Goal: Check status: Check status

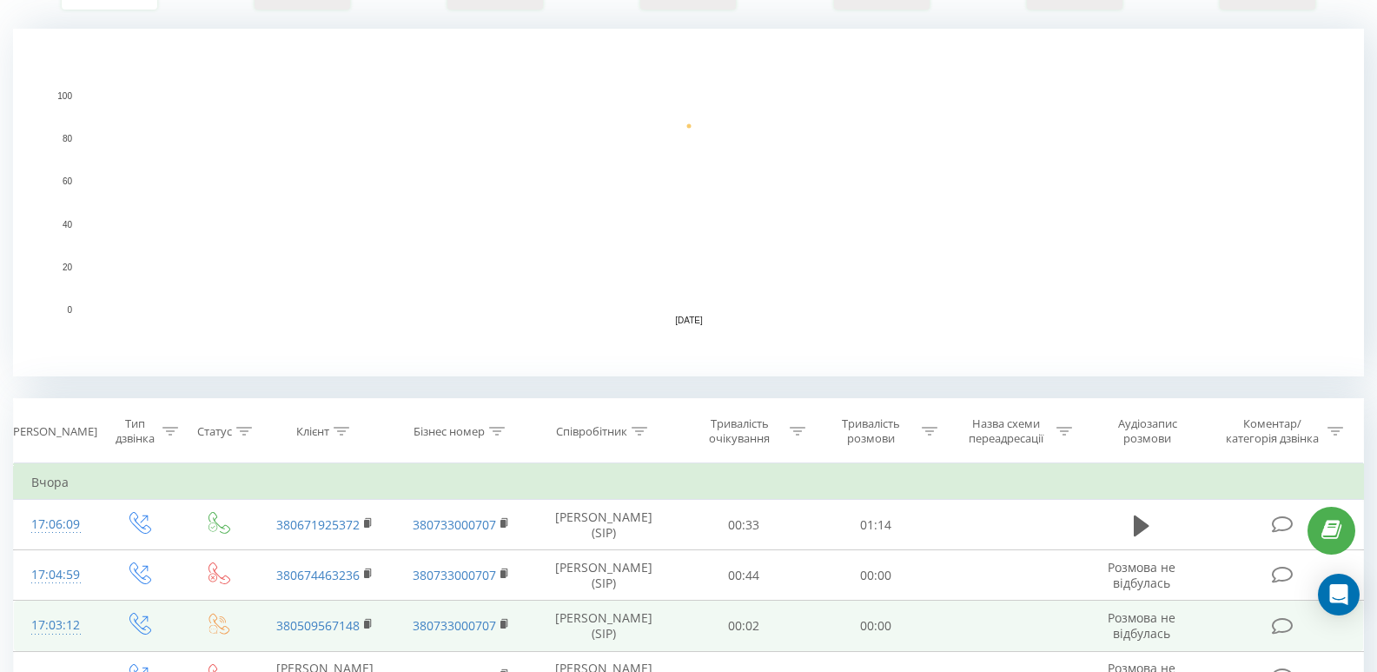
scroll to position [434, 0]
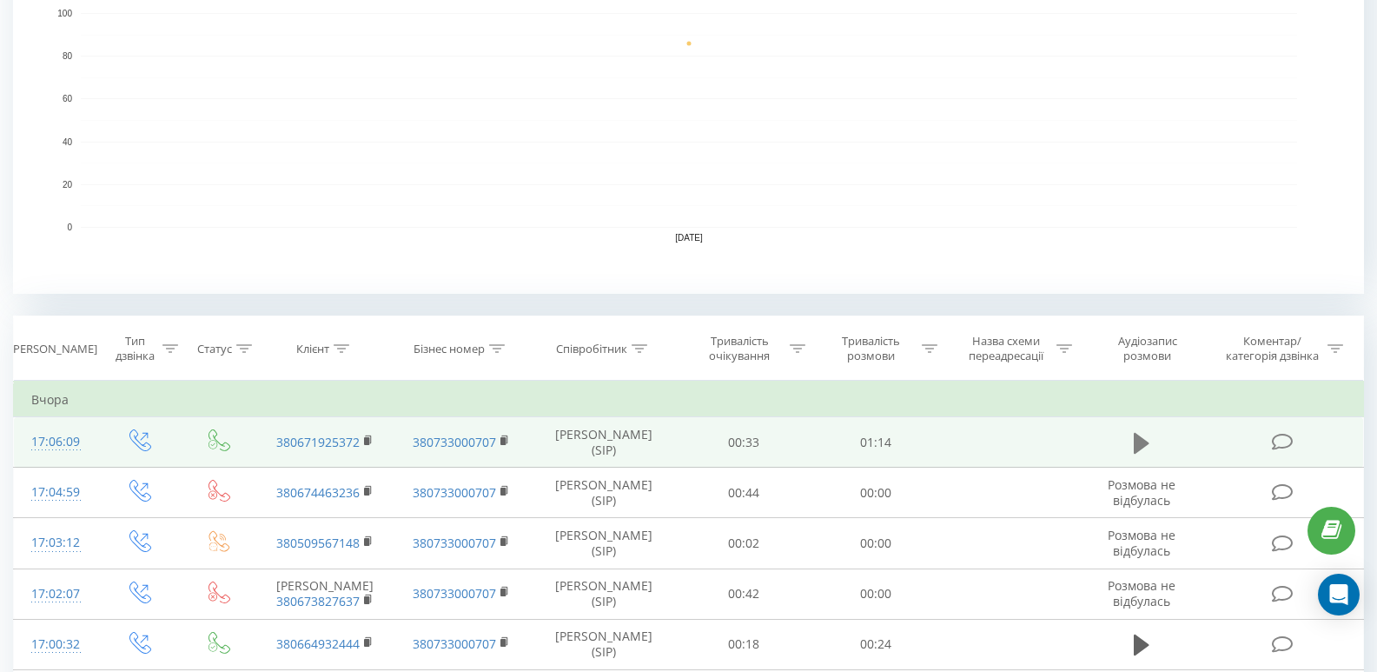
click at [1148, 439] on icon at bounding box center [1142, 443] width 16 height 24
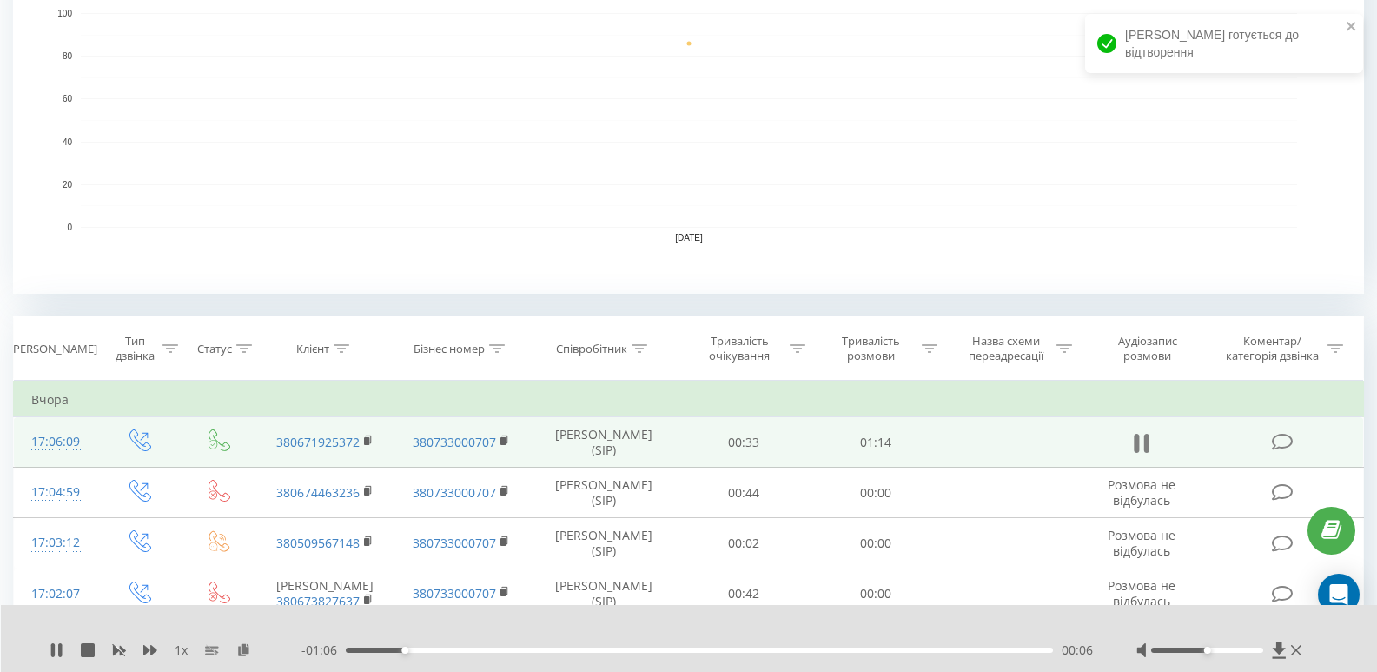
click at [1143, 447] on icon at bounding box center [1142, 443] width 16 height 24
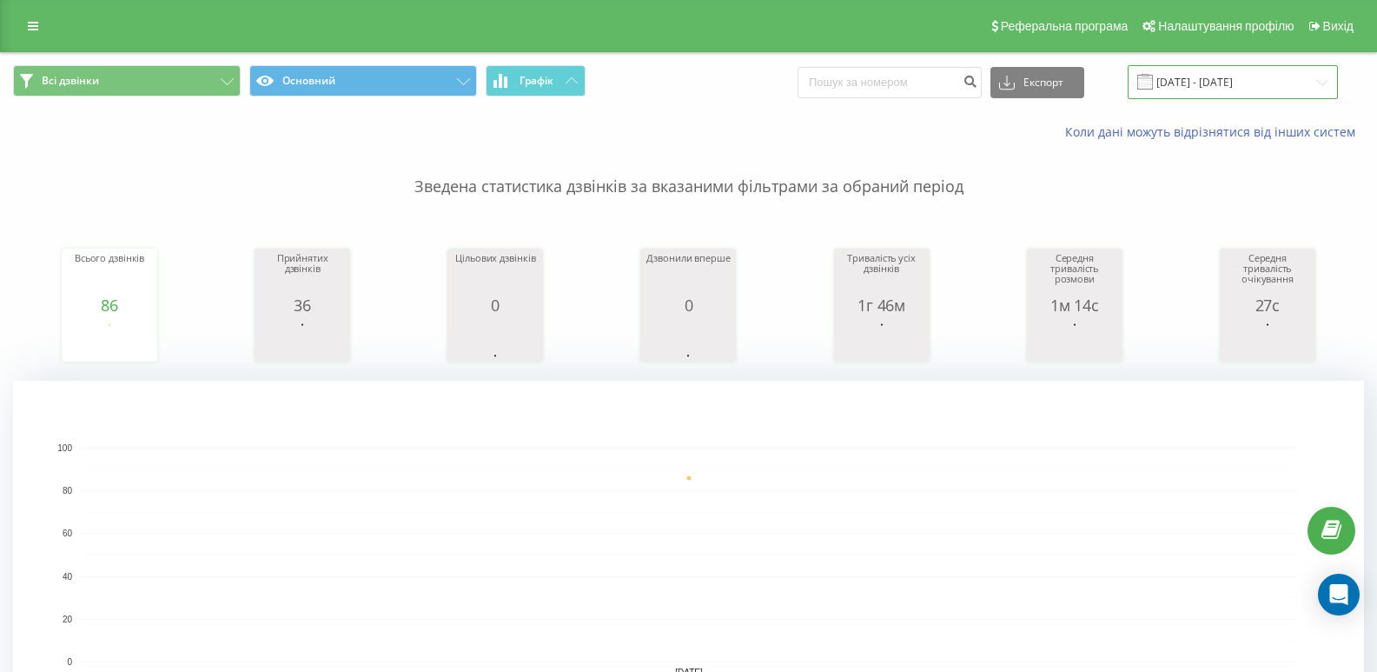
click at [1282, 88] on input "[DATE] - [DATE]" at bounding box center [1233, 82] width 210 height 34
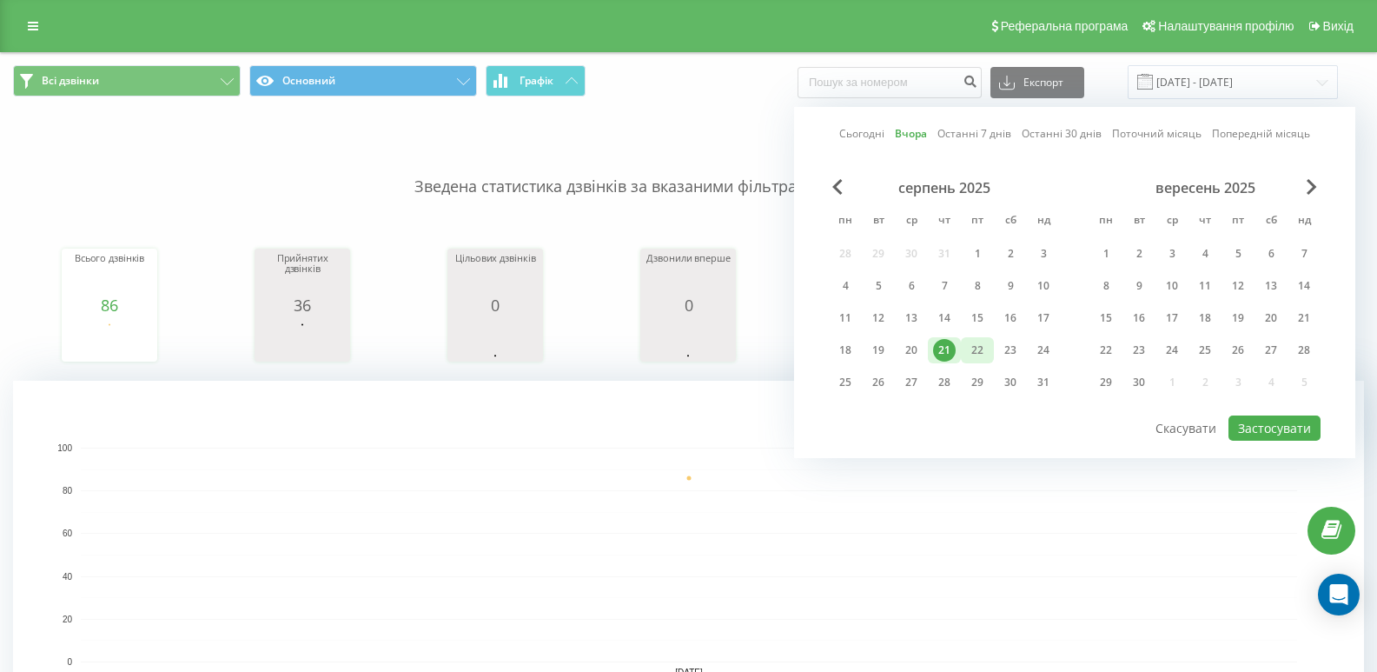
click at [969, 354] on div "22" at bounding box center [977, 350] width 23 height 23
click at [1269, 439] on button "Застосувати" at bounding box center [1275, 427] width 92 height 25
type input "22.08.2025 - 22.08.2025"
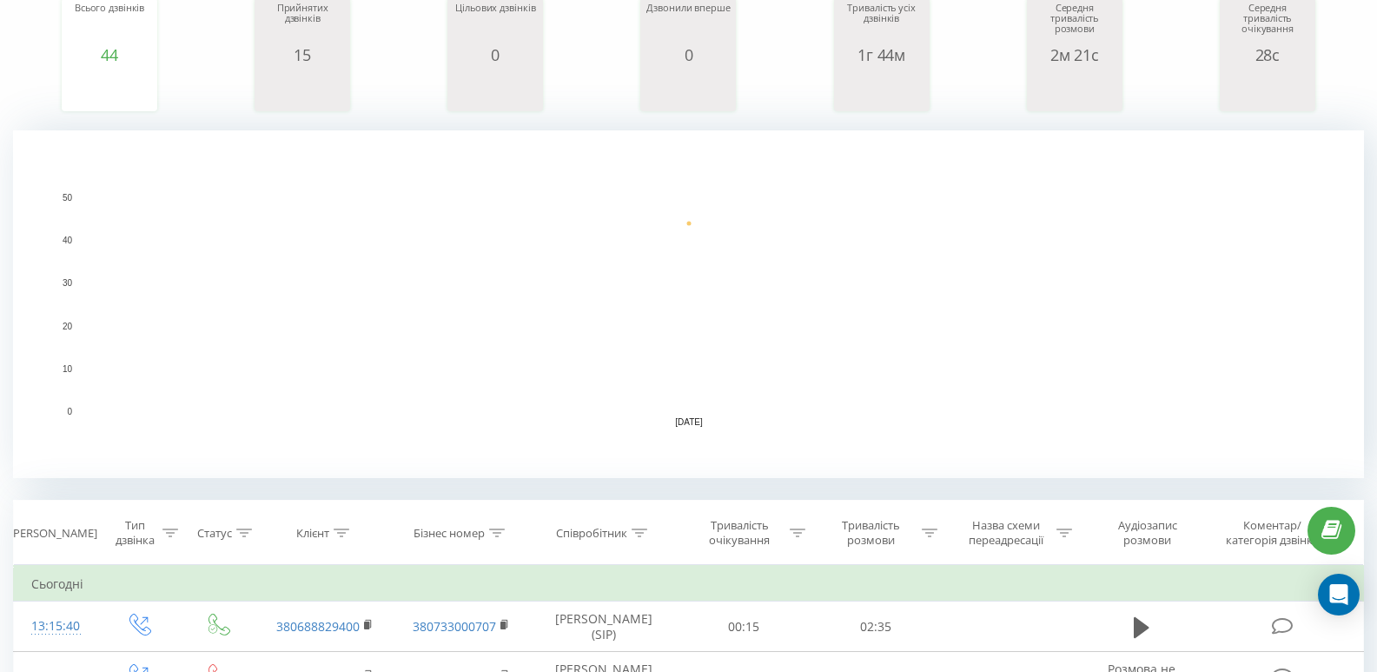
scroll to position [261, 0]
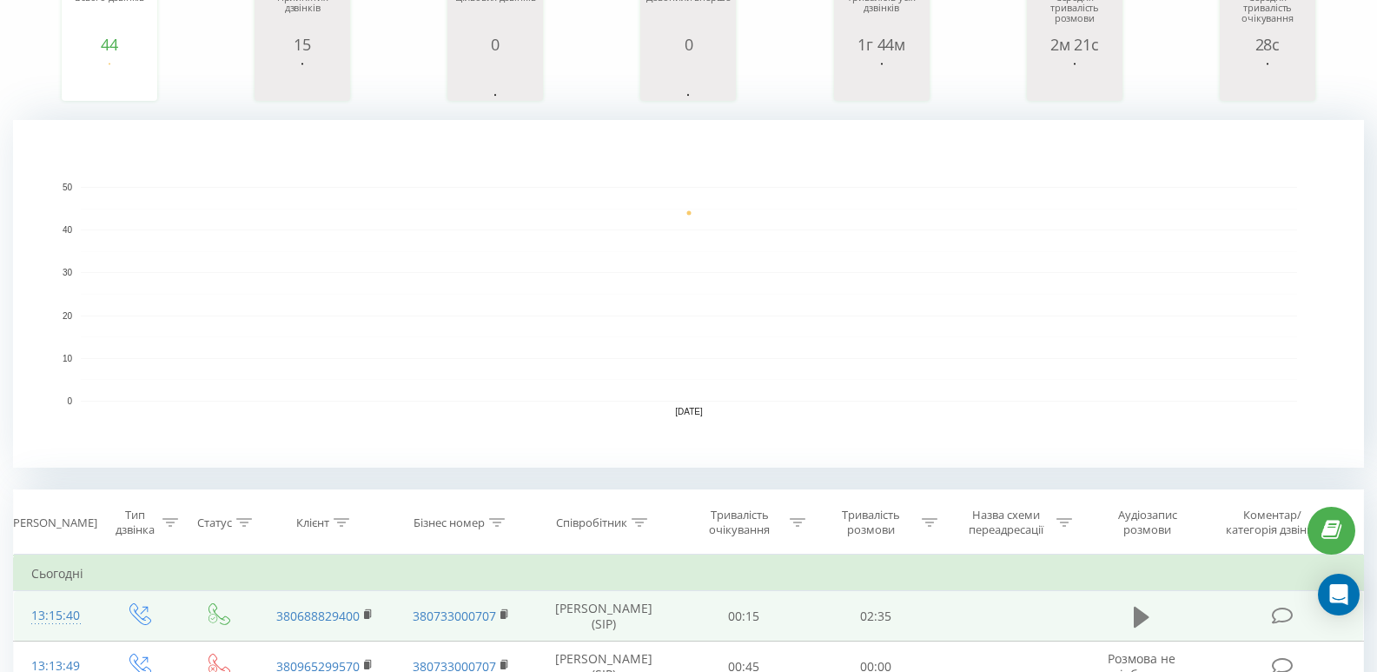
click at [1148, 629] on icon at bounding box center [1142, 617] width 16 height 24
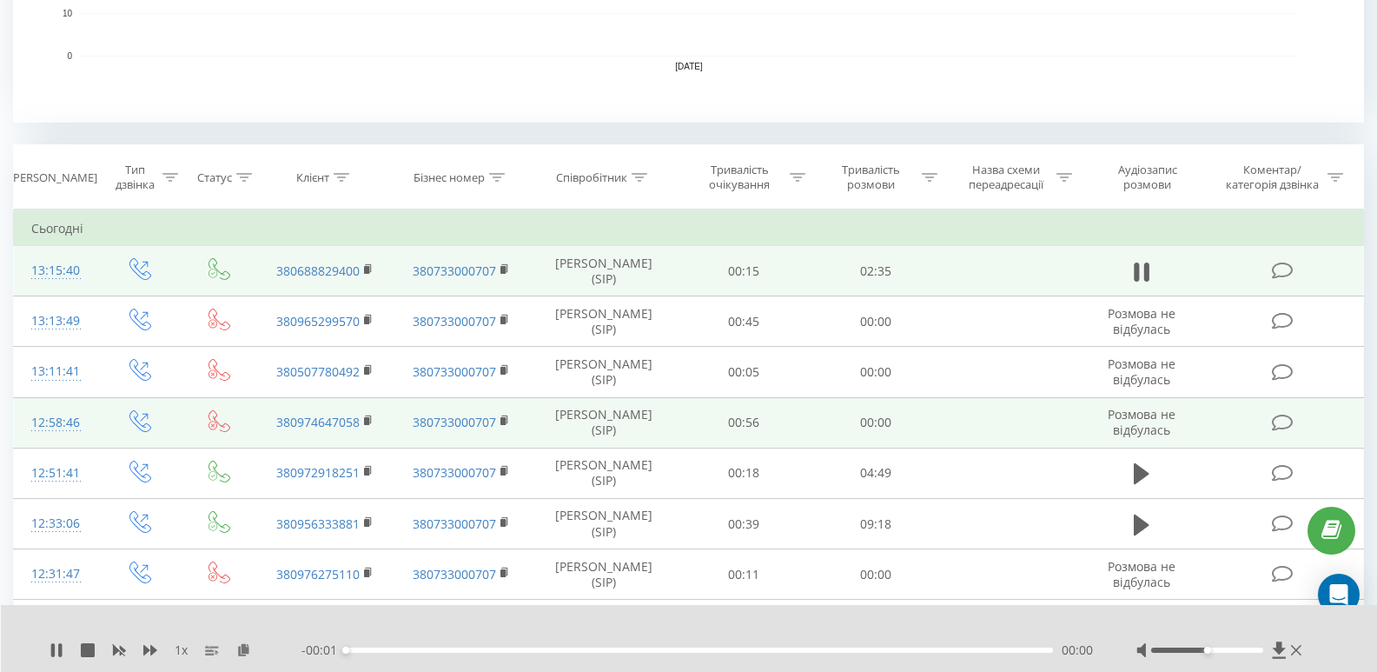
scroll to position [608, 0]
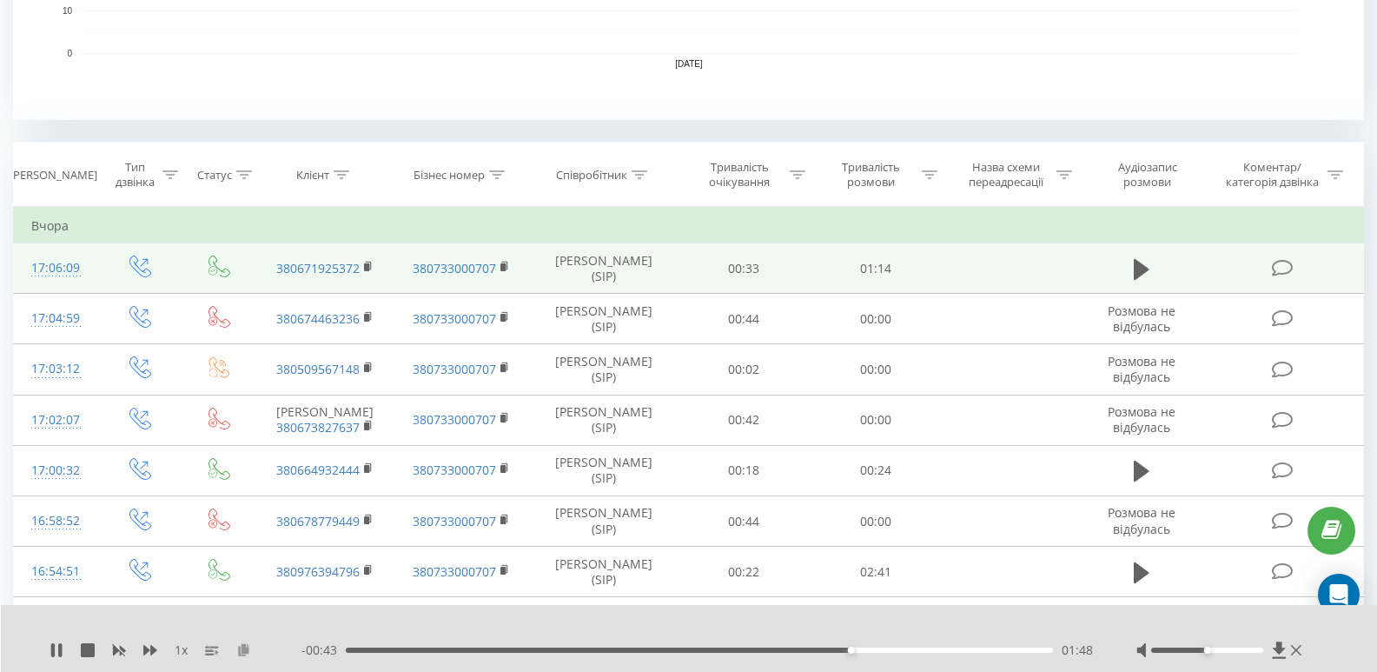
click at [242, 652] on icon at bounding box center [243, 649] width 15 height 12
click at [1145, 279] on icon at bounding box center [1142, 268] width 16 height 21
click at [1149, 272] on icon at bounding box center [1146, 269] width 5 height 19
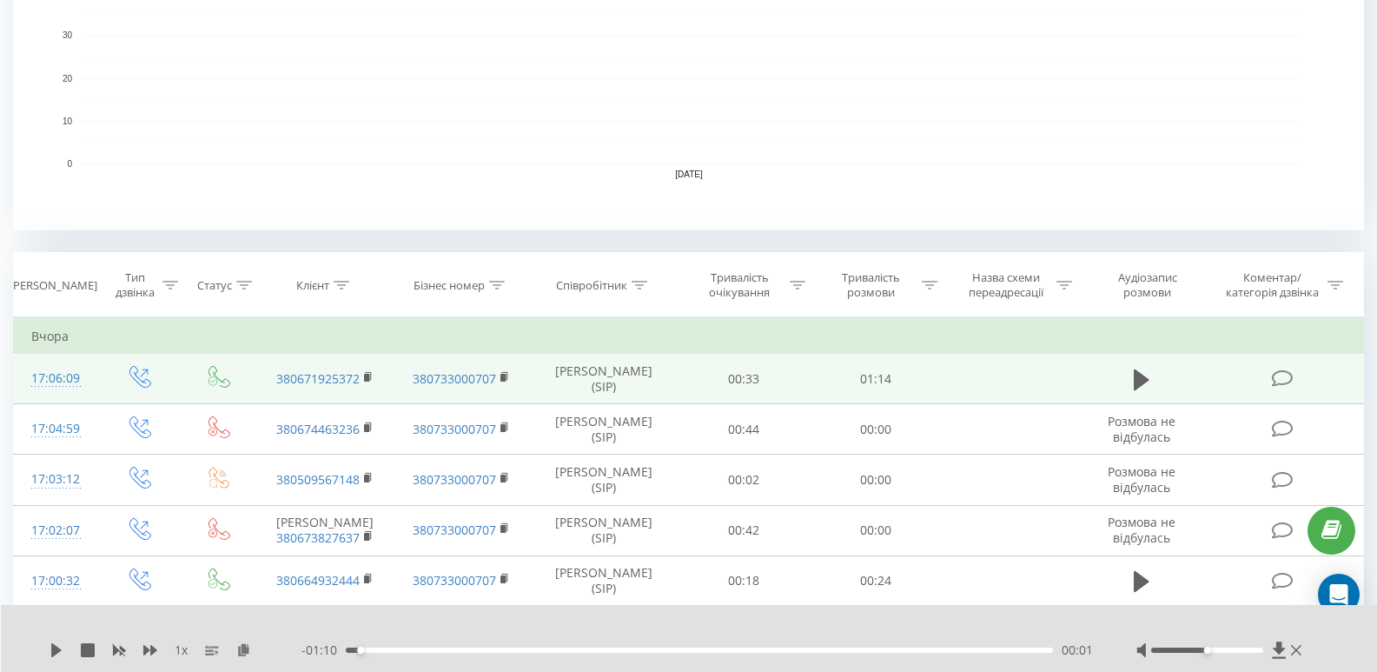
scroll to position [521, 0]
